Goal: Information Seeking & Learning: Learn about a topic

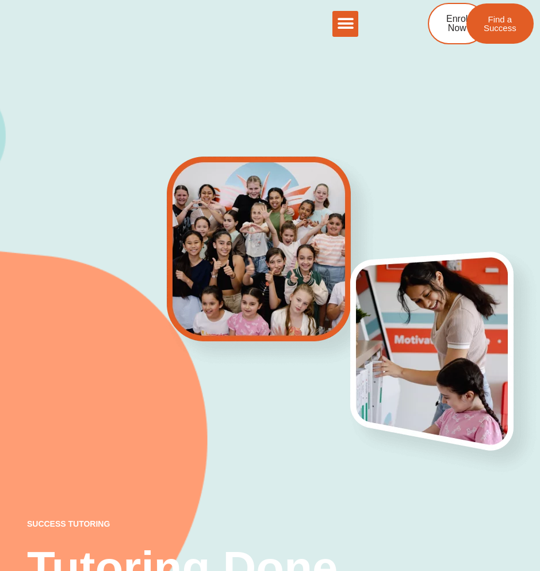
click at [335, 33] on div "Menu Toggle" at bounding box center [346, 24] width 26 height 26
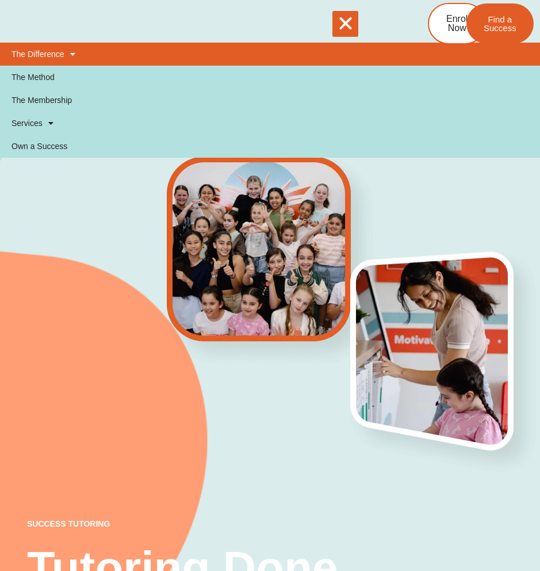
click at [48, 56] on link "The Difference" at bounding box center [270, 54] width 540 height 23
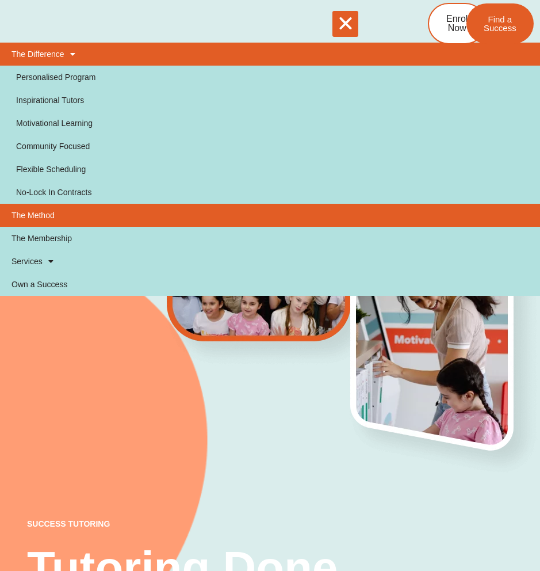
click at [53, 211] on link "The Method" at bounding box center [270, 215] width 540 height 23
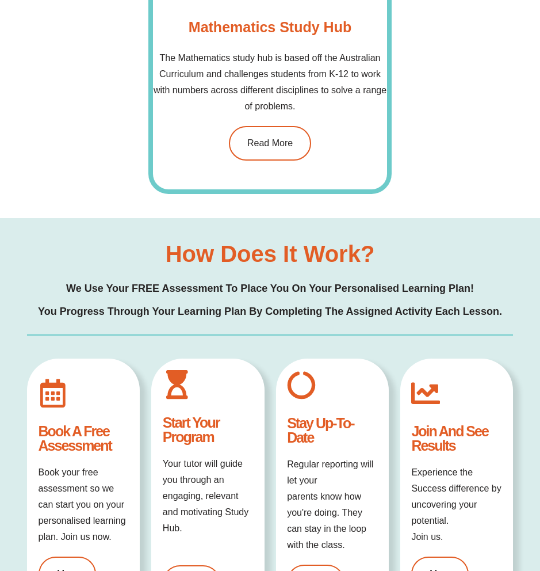
scroll to position [1377, 0]
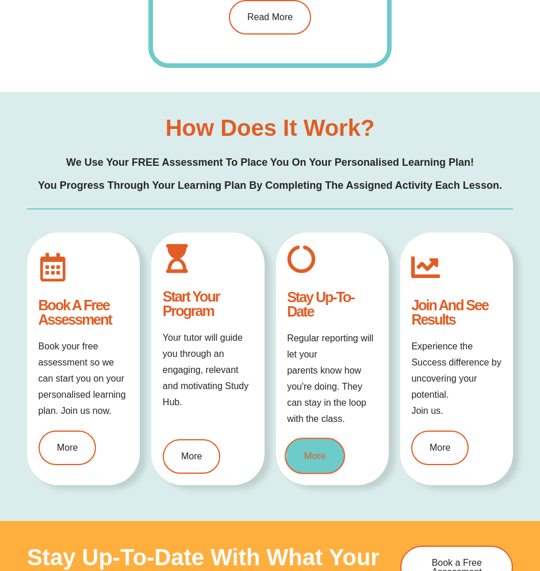
click at [317, 453] on span "More" at bounding box center [315, 456] width 22 height 10
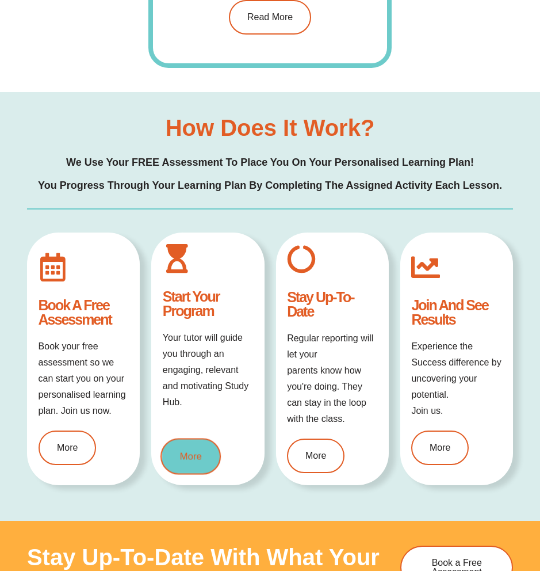
click at [203, 465] on link "More" at bounding box center [191, 456] width 60 height 36
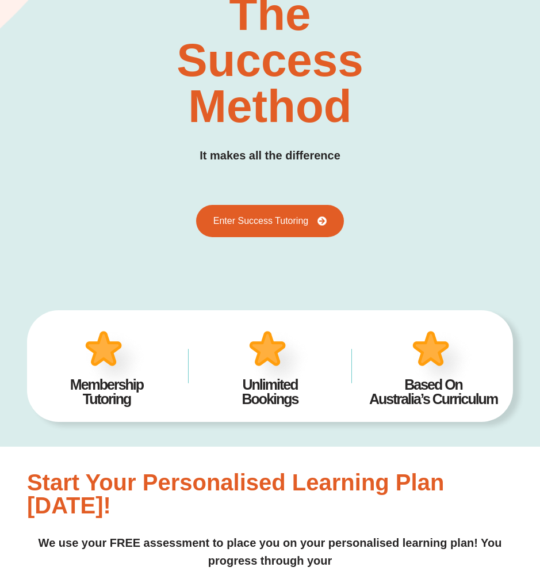
scroll to position [0, 0]
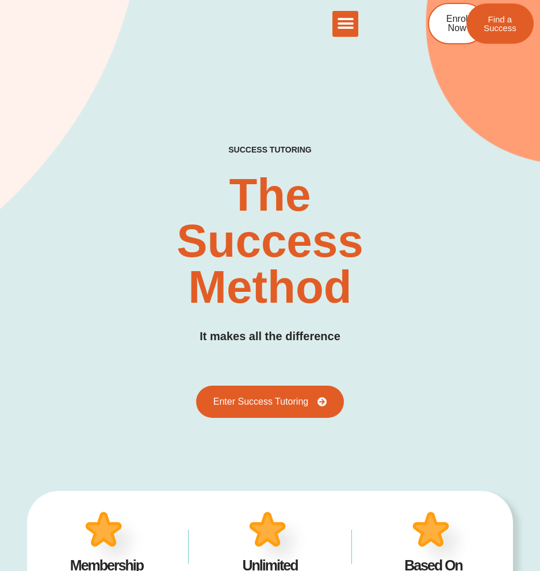
click at [354, 20] on icon "Menu Toggle" at bounding box center [345, 23] width 17 height 17
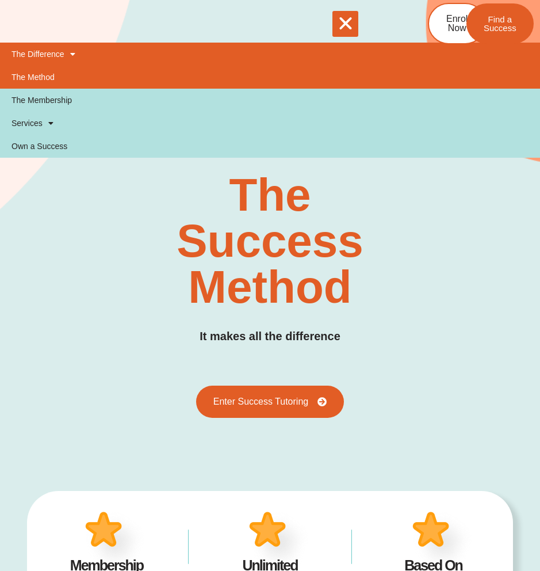
click at [63, 55] on link "The Difference" at bounding box center [270, 54] width 540 height 23
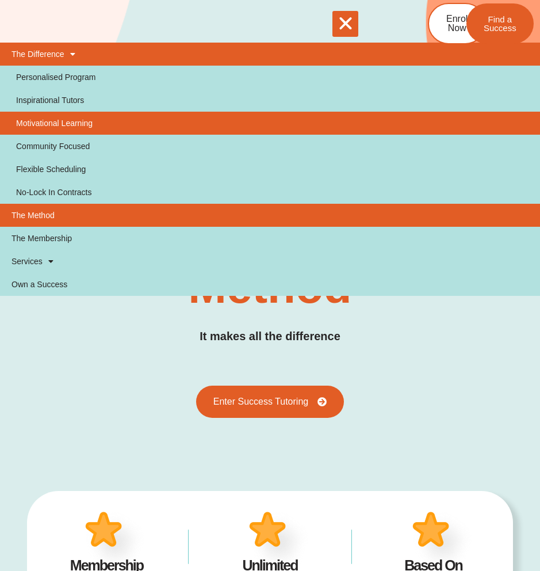
click at [66, 116] on link "Motivational Learning" at bounding box center [270, 123] width 540 height 23
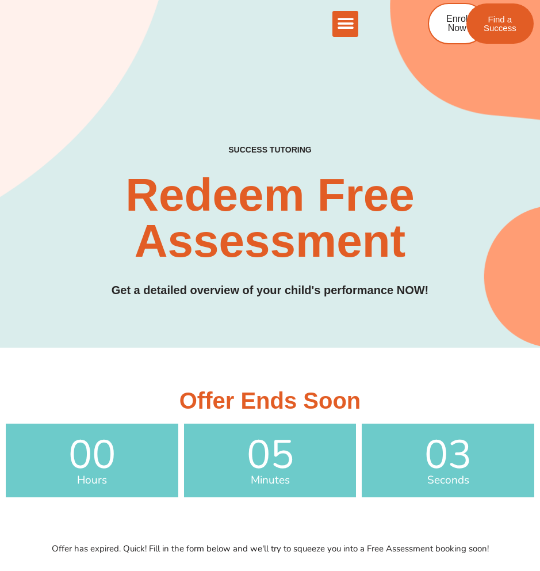
scroll to position [552, 0]
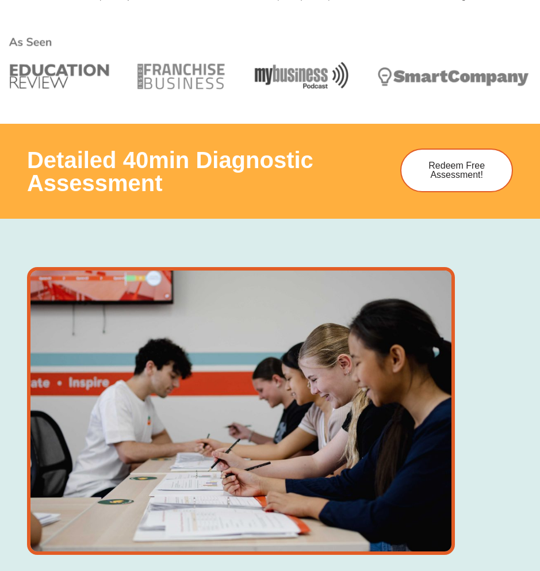
drag, startPoint x: 358, startPoint y: 285, endPoint x: 372, endPoint y: 282, distance: 14.1
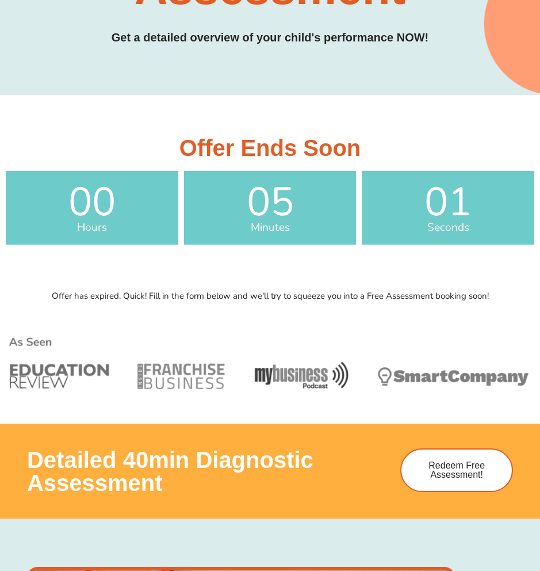
scroll to position [138, 0]
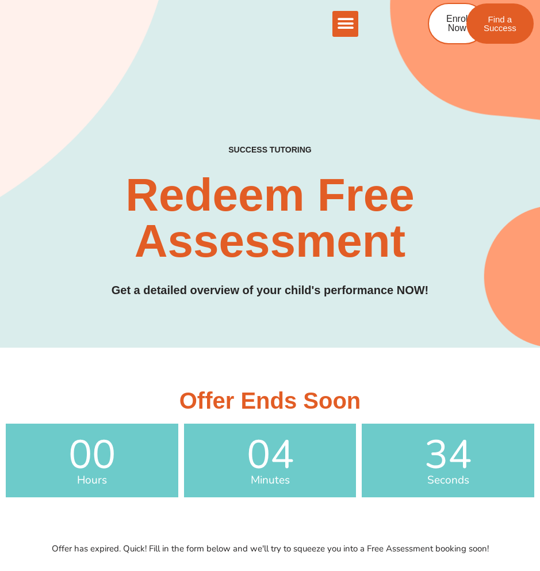
click at [347, 25] on icon "Menu Toggle" at bounding box center [345, 23] width 17 height 17
click at [0, 0] on icon "Menu Toggle" at bounding box center [0, 0] width 0 height 0
click at [347, 25] on icon "Menu Toggle" at bounding box center [345, 23] width 17 height 17
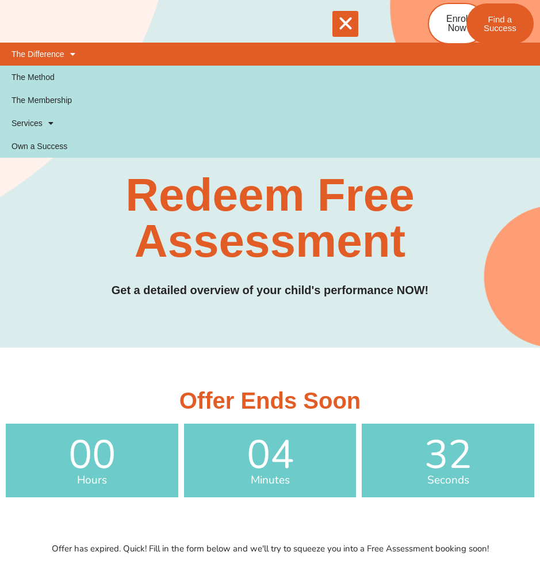
click at [60, 58] on link "The Difference" at bounding box center [270, 54] width 540 height 23
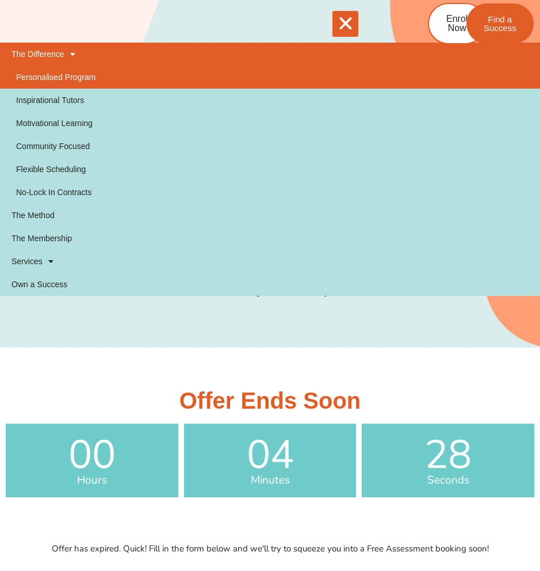
click at [68, 77] on link "Personalised Program" at bounding box center [270, 77] width 540 height 23
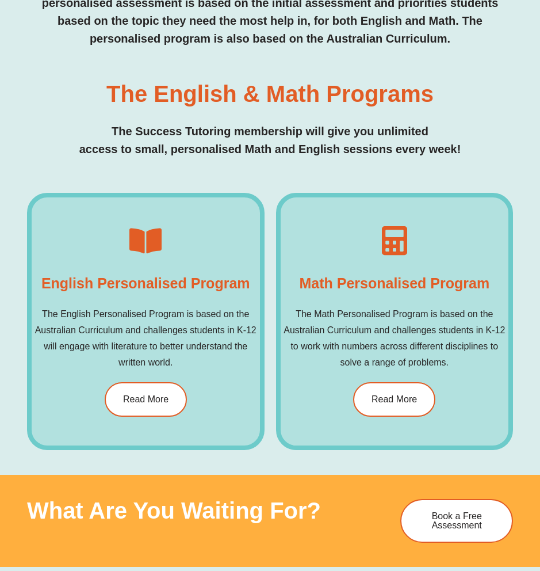
scroll to position [552, 0]
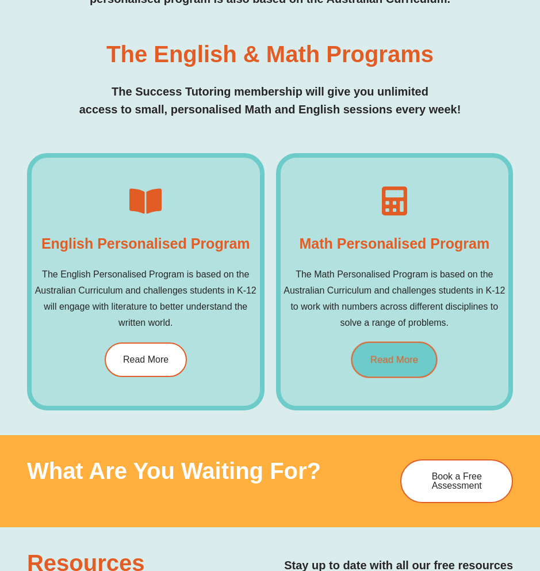
click at [369, 361] on link "Read More" at bounding box center [395, 360] width 86 height 36
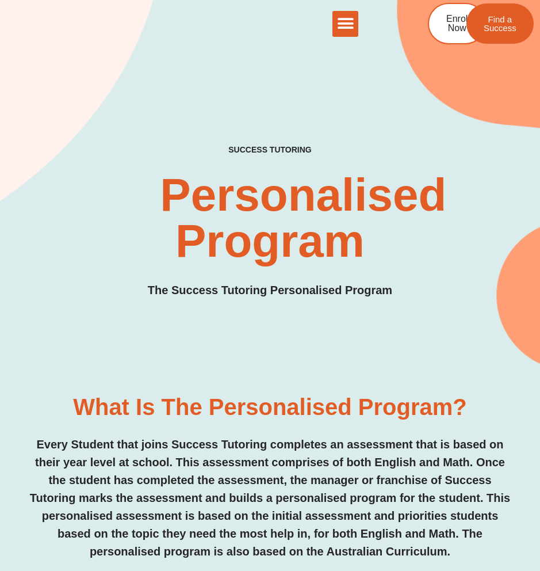
scroll to position [552, 0]
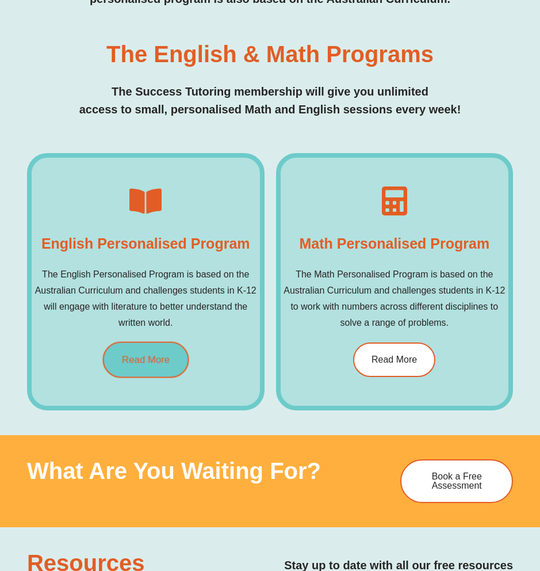
click at [114, 361] on link "Read More" at bounding box center [145, 360] width 86 height 36
click at [137, 355] on span "Read More" at bounding box center [146, 360] width 48 height 10
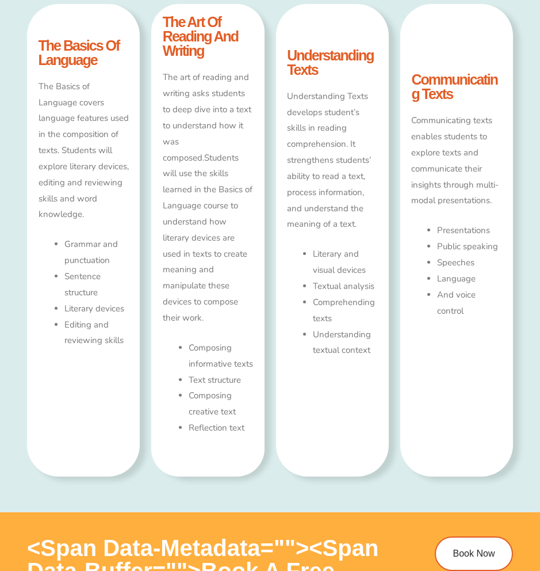
scroll to position [690, 0]
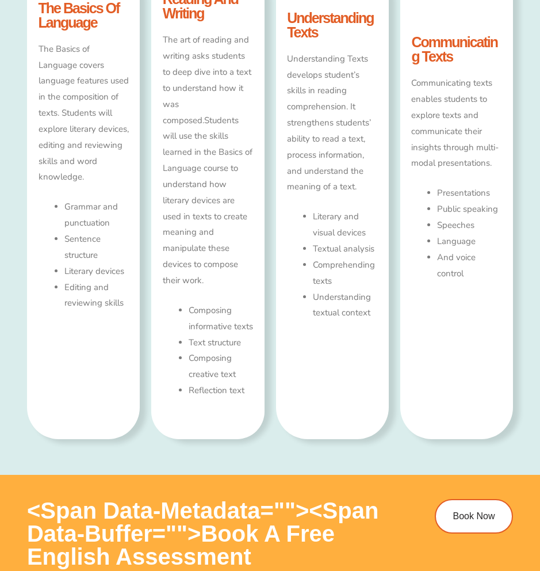
type input "*"
click at [215, 475] on div "How Does english Tutoring Work? Our English Tutoring Program is based on the Au…" at bounding box center [270, 137] width 486 height 674
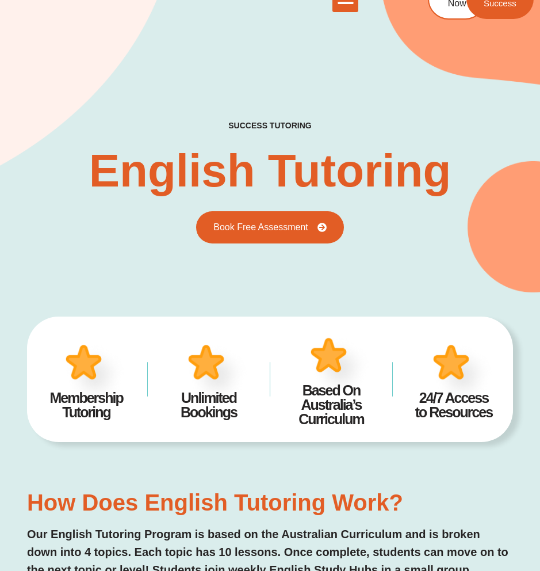
scroll to position [0, 0]
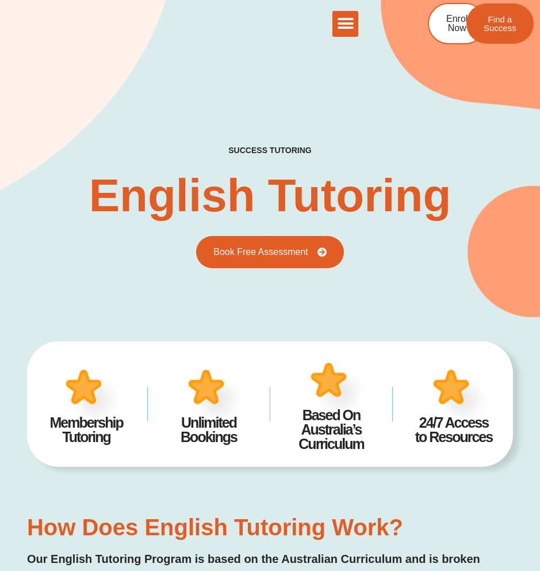
click at [346, 29] on icon "Menu Toggle" at bounding box center [345, 23] width 17 height 17
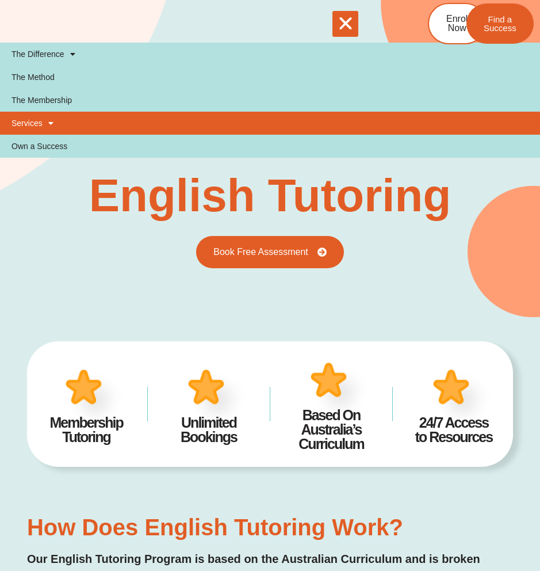
click at [49, 114] on span at bounding box center [48, 123] width 11 height 20
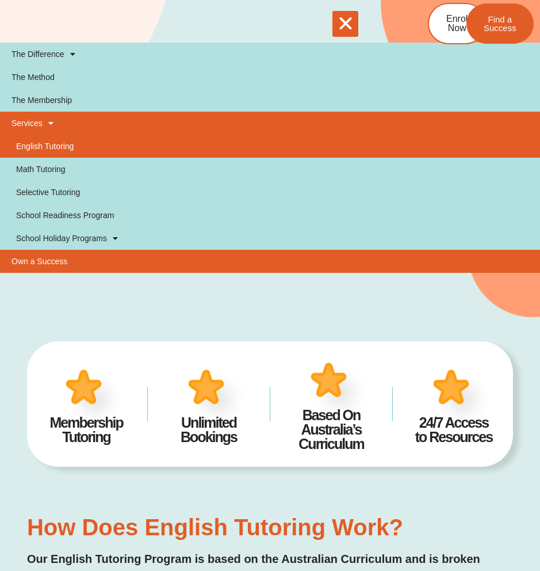
click at [48, 261] on link "Own a Success" at bounding box center [270, 261] width 540 height 23
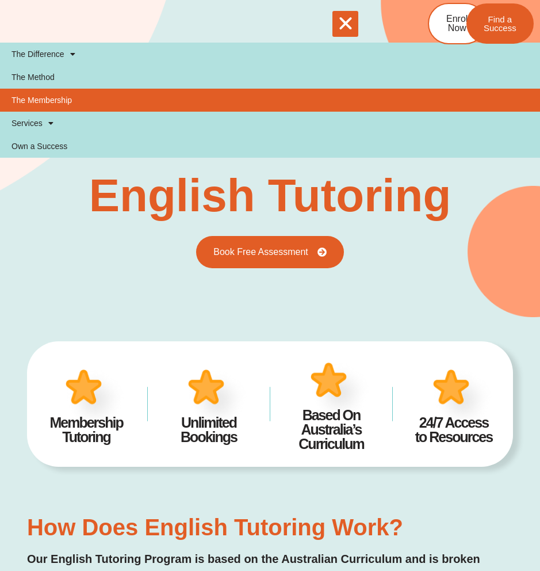
type input "*"
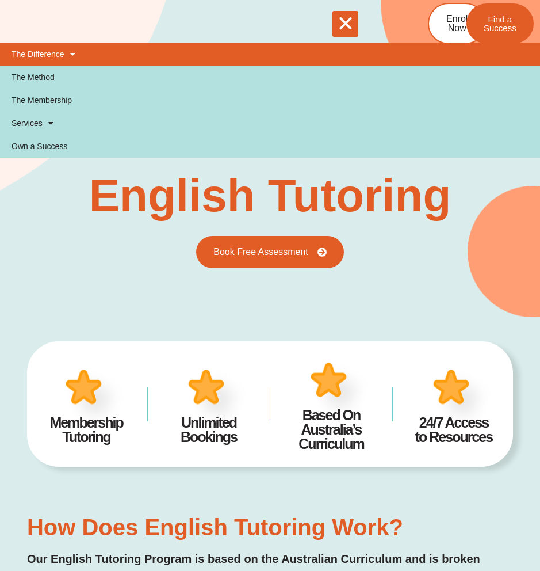
click at [77, 58] on link "The Difference" at bounding box center [270, 54] width 540 height 23
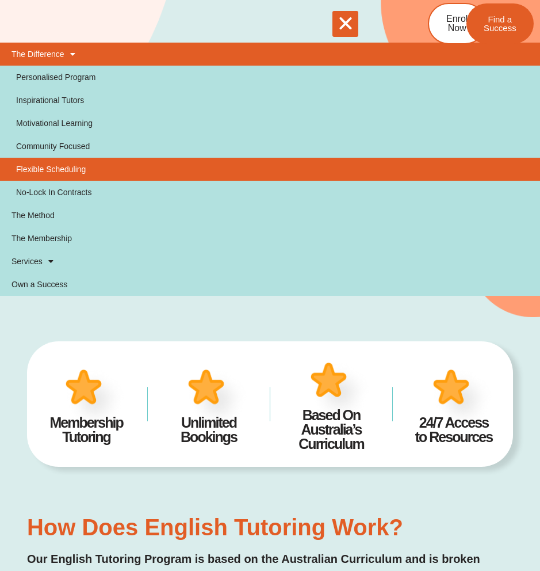
click at [77, 171] on link "Flexible Scheduling" at bounding box center [270, 169] width 540 height 23
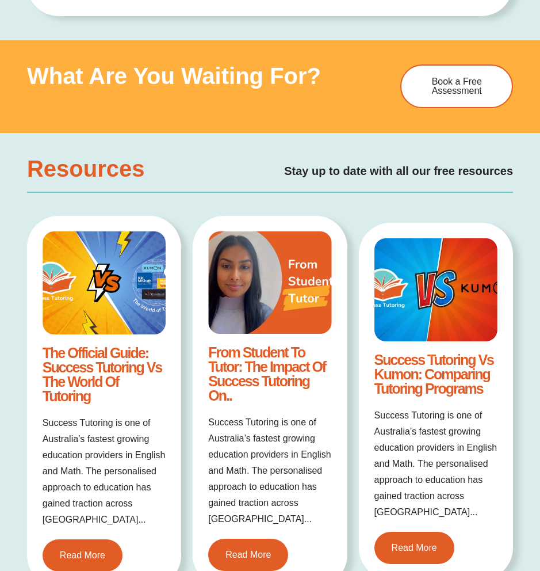
scroll to position [414, 0]
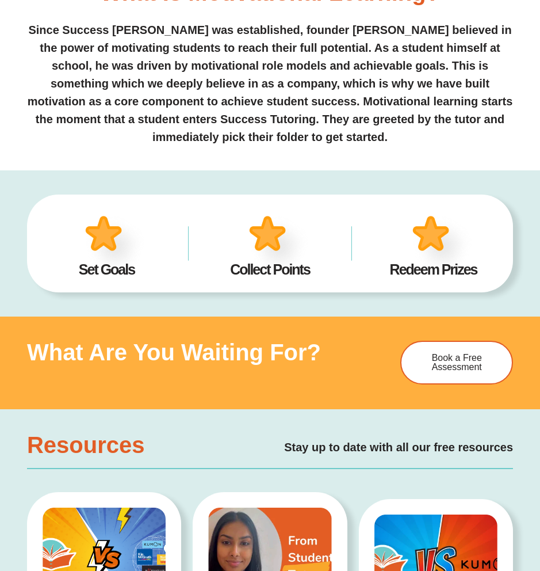
click at [438, 239] on img at bounding box center [442, 245] width 71 height 70
click at [295, 249] on img at bounding box center [278, 245] width 71 height 70
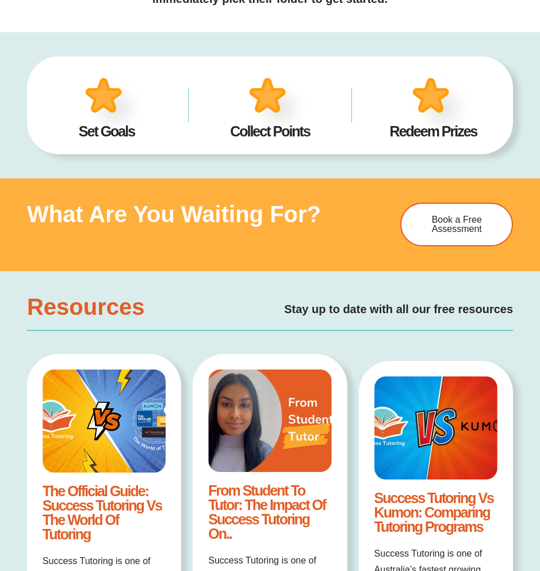
scroll to position [0, 0]
